Goal: Task Accomplishment & Management: Use online tool/utility

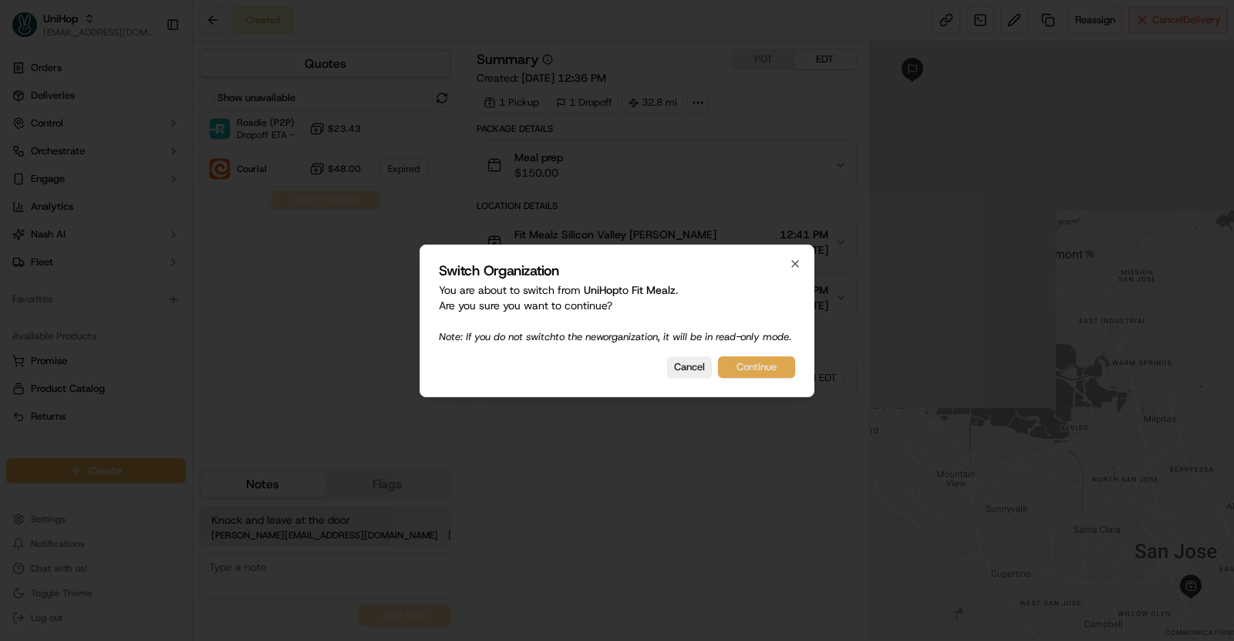
click at [761, 370] on button "Continue" at bounding box center [756, 367] width 77 height 22
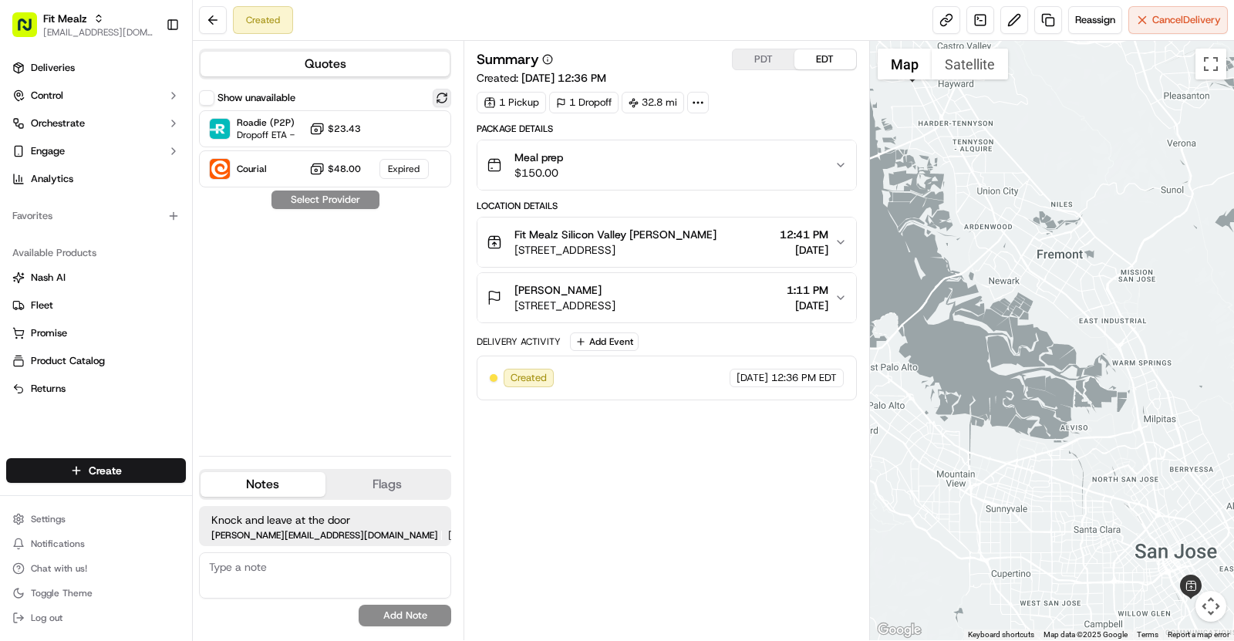
click at [440, 96] on button at bounding box center [442, 98] width 19 height 19
click at [214, 93] on button "Show unavailable" at bounding box center [206, 97] width 15 height 15
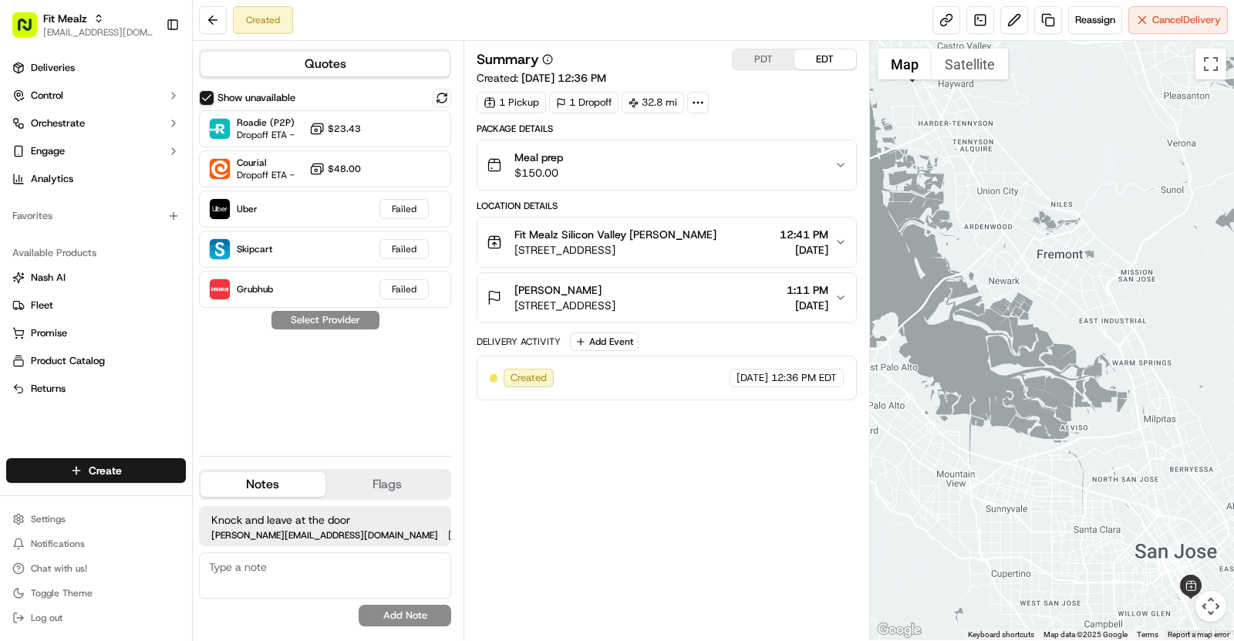
click at [212, 95] on button "Show unavailable" at bounding box center [206, 97] width 15 height 15
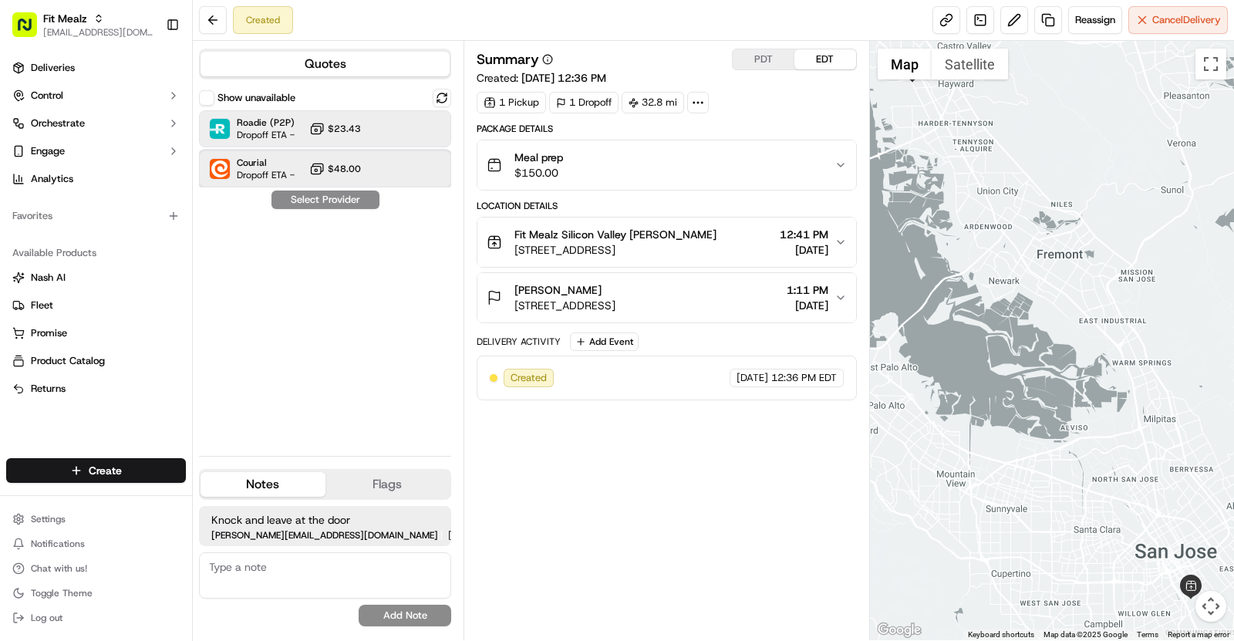
drag, startPoint x: 402, startPoint y: 174, endPoint x: 221, endPoint y: 120, distance: 189.4
click at [221, 120] on div "Roadie (P2P) Dropoff ETA - $23.43 Courial Dropoff ETA - $48.00" at bounding box center [325, 148] width 252 height 77
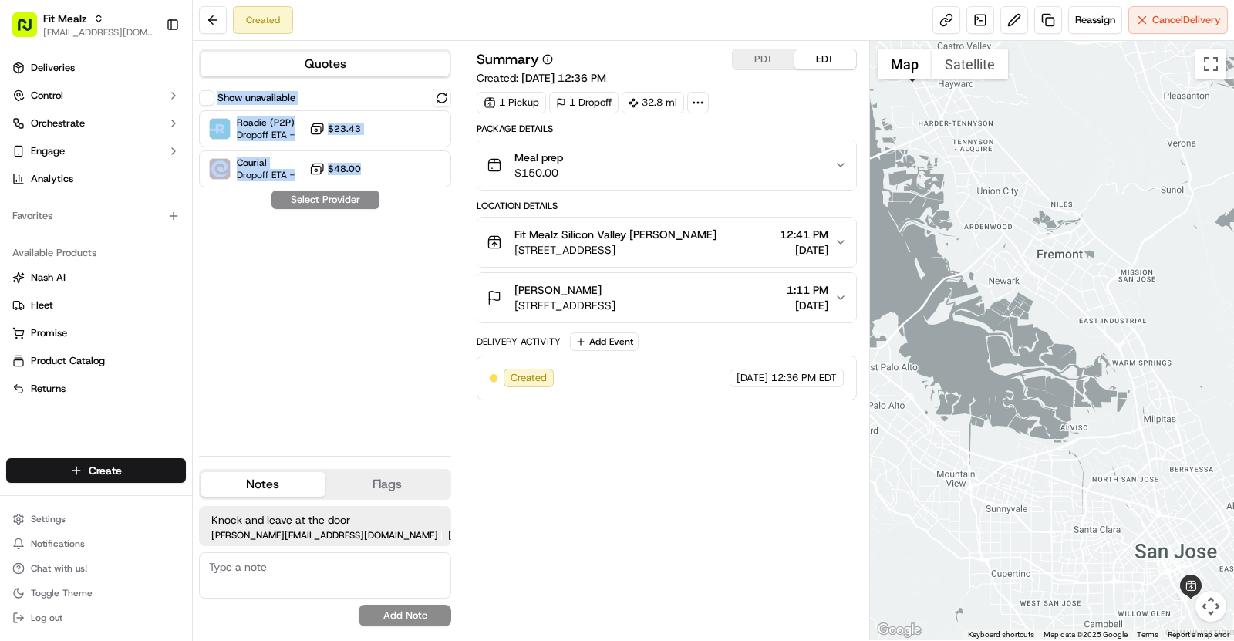
drag, startPoint x: 223, startPoint y: 84, endPoint x: 398, endPoint y: 187, distance: 203.0
click at [398, 187] on div "Quotes Show unavailable Roadie (P2P) Dropoff ETA - $23.43 Courial Dropoff ETA -…" at bounding box center [328, 340] width 271 height 599
copy div "Show unavailable Roadie (P2P) Dropoff ETA - $23.43 Courial Dropoff ETA - $48.00"
click at [411, 336] on div "Show unavailable Roadie (P2P) Dropoff ETA - $23.43 Courial Dropoff ETA - $48.00…" at bounding box center [325, 266] width 252 height 355
